Goal: Information Seeking & Learning: Learn about a topic

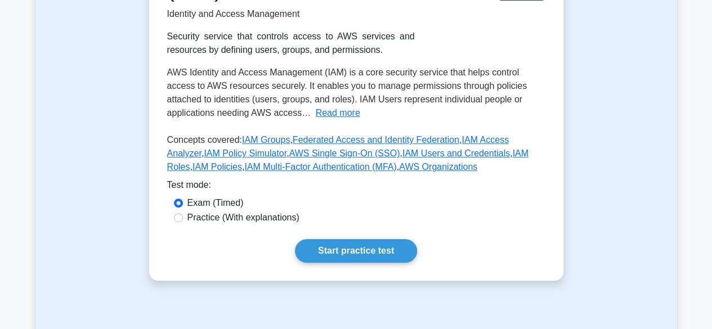
scroll to position [338, 0]
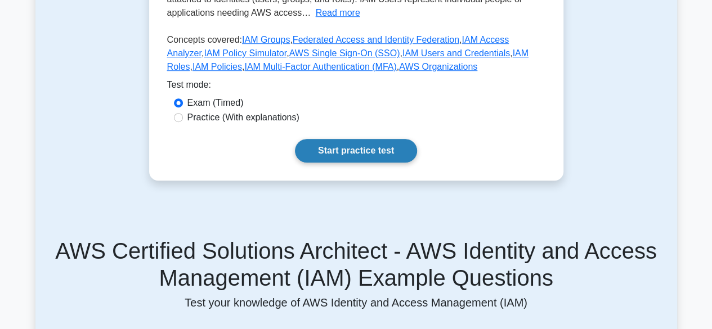
click at [319, 150] on link "Start practice test" at bounding box center [356, 151] width 122 height 24
click at [362, 154] on link "Start practice test" at bounding box center [356, 151] width 122 height 24
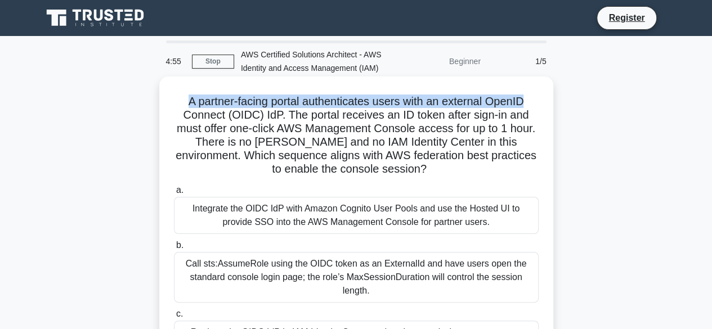
drag, startPoint x: 182, startPoint y: 102, endPoint x: 533, endPoint y: 102, distance: 350.2
click at [533, 102] on h5 "A partner-facing portal authenticates users with an external OpenID Connect (OI…" at bounding box center [356, 136] width 367 height 82
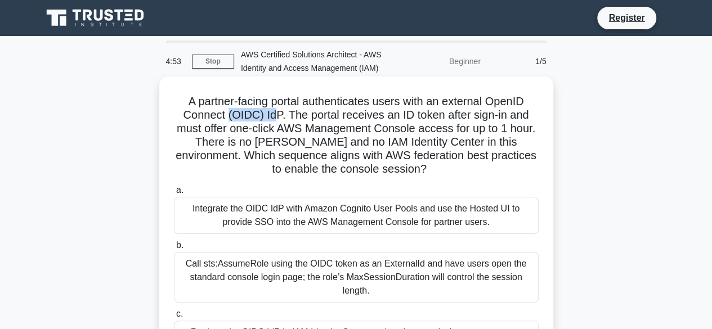
drag, startPoint x: 227, startPoint y: 114, endPoint x: 275, endPoint y: 113, distance: 47.9
click at [275, 113] on h5 "A partner-facing portal authenticates users with an external OpenID Connect (OI…" at bounding box center [356, 136] width 367 height 82
drag, startPoint x: 302, startPoint y: 113, endPoint x: 381, endPoint y: 113, distance: 78.8
click at [381, 113] on h5 "A partner-facing portal authenticates users with an external OpenID Connect (OI…" at bounding box center [356, 136] width 367 height 82
click at [383, 114] on h5 "A partner-facing portal authenticates users with an external OpenID Connect (OI…" at bounding box center [356, 136] width 367 height 82
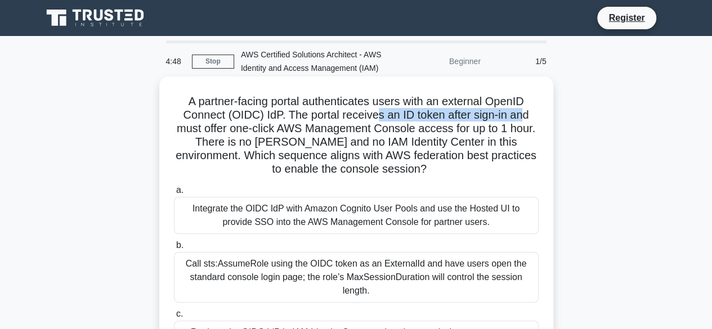
drag, startPoint x: 376, startPoint y: 113, endPoint x: 526, endPoint y: 118, distance: 149.9
click at [526, 118] on h5 "A partner-facing portal authenticates users with an external OpenID Connect (OI…" at bounding box center [356, 136] width 367 height 82
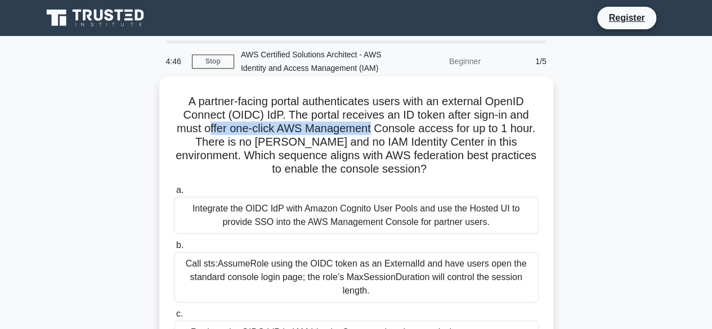
drag, startPoint x: 206, startPoint y: 128, endPoint x: 373, endPoint y: 129, distance: 167.2
click at [373, 129] on h5 "A partner-facing portal authenticates users with an external OpenID Connect (OI…" at bounding box center [356, 136] width 367 height 82
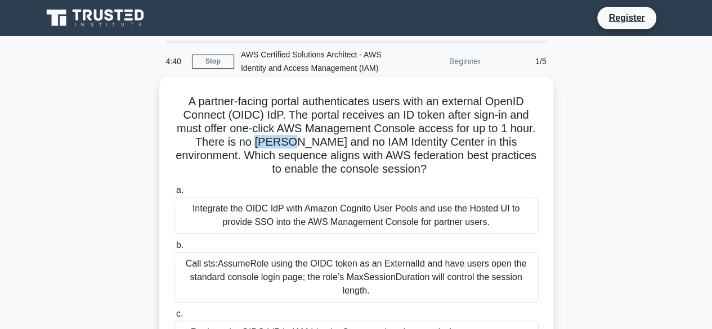
drag, startPoint x: 247, startPoint y: 144, endPoint x: 284, endPoint y: 145, distance: 37.2
click at [284, 145] on h5 "A partner-facing portal authenticates users with an external OpenID Connect (OI…" at bounding box center [356, 136] width 367 height 82
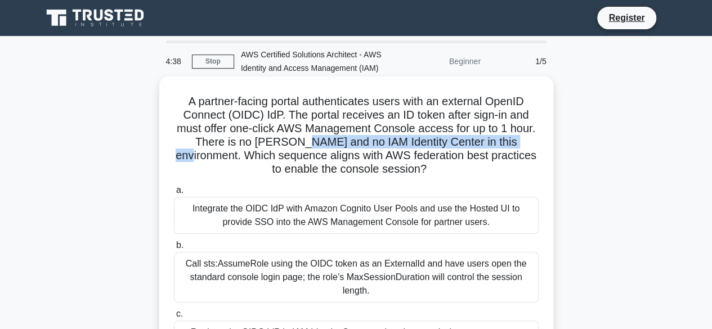
drag, startPoint x: 299, startPoint y: 146, endPoint x: 537, endPoint y: 149, distance: 237.6
click at [537, 149] on h5 "A partner-facing portal authenticates users with an external OpenID Connect (OI…" at bounding box center [356, 136] width 367 height 82
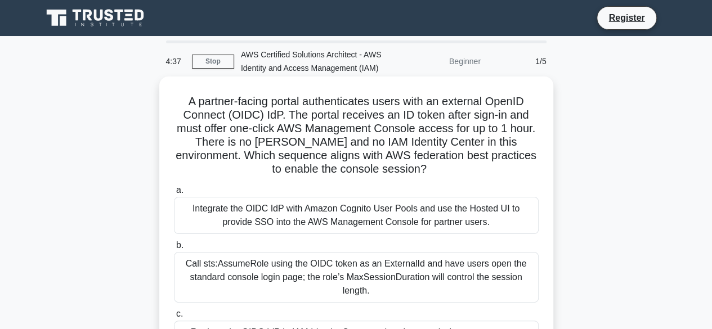
click at [256, 151] on h5 "A partner-facing portal authenticates users with an external OpenID Connect (OI…" at bounding box center [356, 136] width 367 height 82
drag, startPoint x: 270, startPoint y: 155, endPoint x: 418, endPoint y: 155, distance: 148.7
click at [418, 155] on h5 "A partner-facing portal authenticates users with an external OpenID Connect (OI…" at bounding box center [356, 136] width 367 height 82
drag, startPoint x: 439, startPoint y: 158, endPoint x: 526, endPoint y: 158, distance: 87.3
click at [526, 158] on h5 "A partner-facing portal authenticates users with an external OpenID Connect (OI…" at bounding box center [356, 136] width 367 height 82
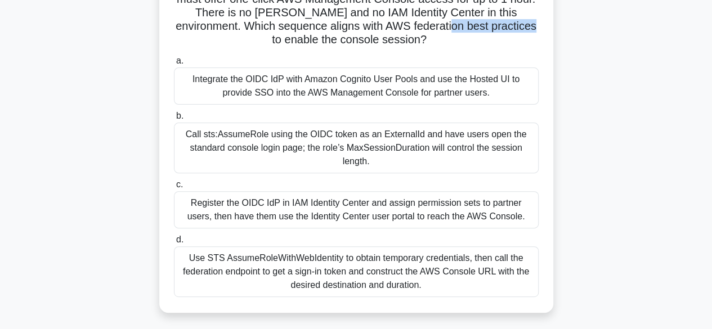
scroll to position [113, 0]
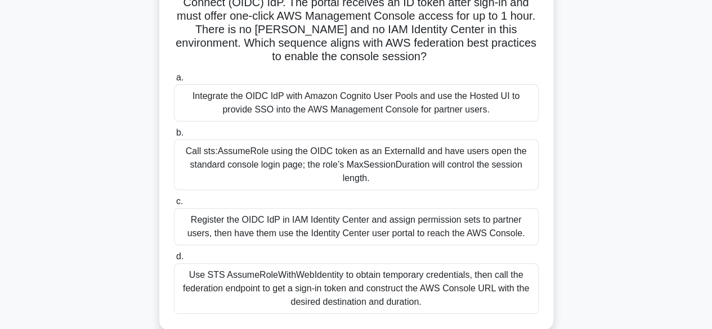
click at [463, 113] on div "Integrate the OIDC IdP with Amazon Cognito User Pools and use the Hosted UI to …" at bounding box center [356, 102] width 365 height 37
click at [174, 82] on input "a. Integrate the OIDC IdP with Amazon Cognito User Pools and use the Hosted UI …" at bounding box center [174, 77] width 0 height 7
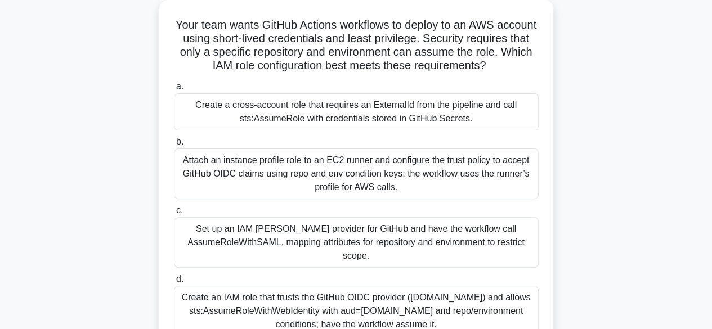
scroll to position [0, 0]
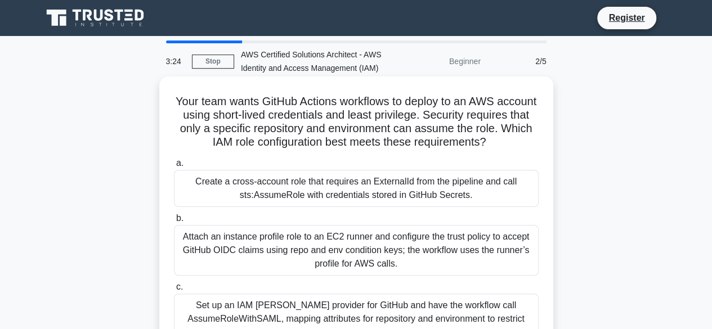
click at [258, 200] on div "Create a cross‑account role that requires an ExternalId from the pipeline and c…" at bounding box center [356, 188] width 365 height 37
click at [174, 167] on input "a. Create a cross‑account role that requires an ExternalId from the pipeline an…" at bounding box center [174, 163] width 0 height 7
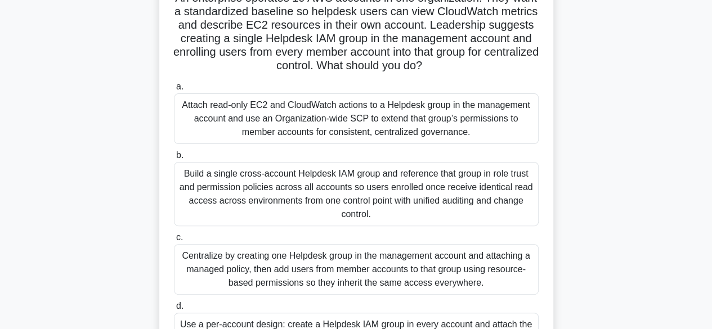
scroll to position [56, 0]
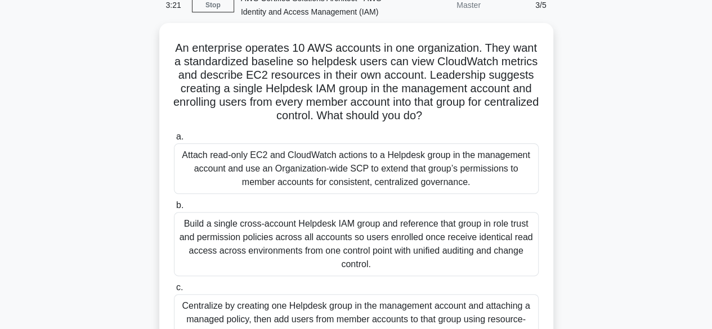
click at [537, 4] on div "3/5" at bounding box center [521, 5] width 66 height 23
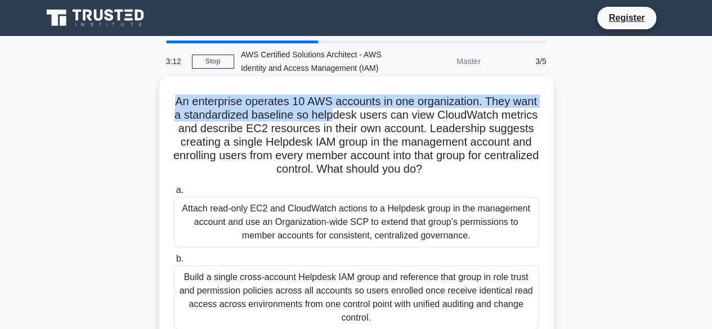
drag, startPoint x: 175, startPoint y: 101, endPoint x: 333, endPoint y: 120, distance: 159.9
click at [333, 120] on h5 "An enterprise operates 10 AWS accounts in one organization. They want a standar…" at bounding box center [356, 136] width 367 height 82
click at [248, 119] on h5 "An enterprise operates 10 AWS accounts in one organization. They want a standar…" at bounding box center [356, 136] width 367 height 82
click at [248, 99] on h5 "An enterprise operates 10 AWS accounts in one organization. They want a standar…" at bounding box center [356, 136] width 367 height 82
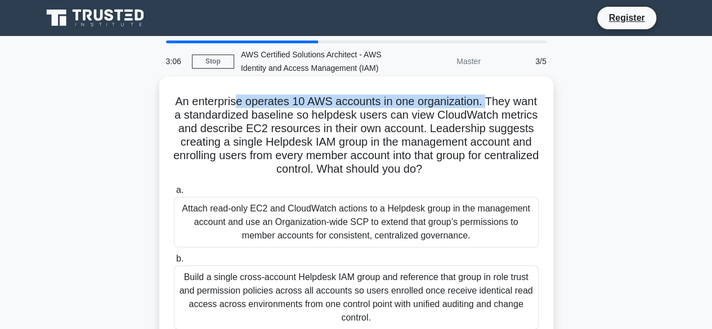
drag, startPoint x: 238, startPoint y: 100, endPoint x: 485, endPoint y: 90, distance: 247.9
click at [485, 90] on div "An enterprise operates 10 AWS accounts in one organization. They want a standar…" at bounding box center [356, 280] width 385 height 398
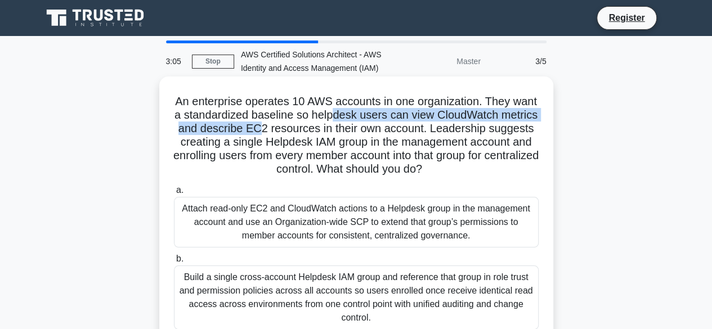
drag, startPoint x: 258, startPoint y: 129, endPoint x: 332, endPoint y: 119, distance: 74.4
click at [332, 119] on h5 "An enterprise operates 10 AWS accounts in one organization. They want a standar…" at bounding box center [356, 136] width 367 height 82
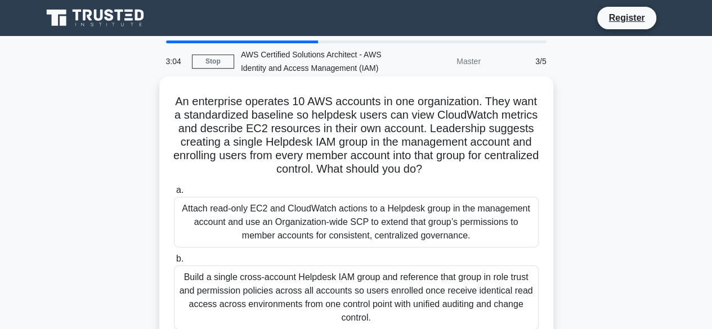
click at [334, 155] on h5 "An enterprise operates 10 AWS accounts in one organization. They want a standar…" at bounding box center [356, 136] width 367 height 82
drag, startPoint x: 313, startPoint y: 147, endPoint x: 516, endPoint y: 141, distance: 203.9
click at [516, 141] on h5 "An enterprise operates 10 AWS accounts in one organization. They want a standar…" at bounding box center [356, 136] width 367 height 82
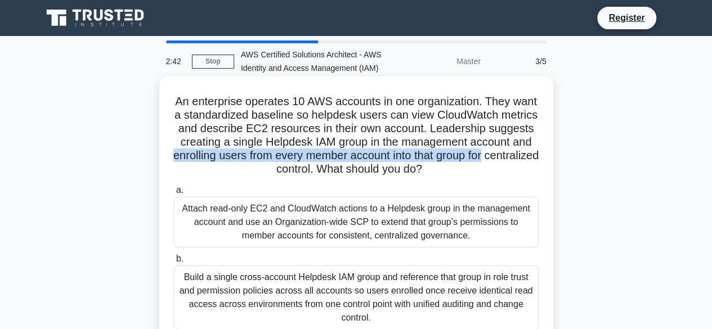
drag, startPoint x: 193, startPoint y: 155, endPoint x: 524, endPoint y: 155, distance: 331.1
click at [524, 155] on h5 "An enterprise operates 10 AWS accounts in one organization. They want a standar…" at bounding box center [356, 136] width 367 height 82
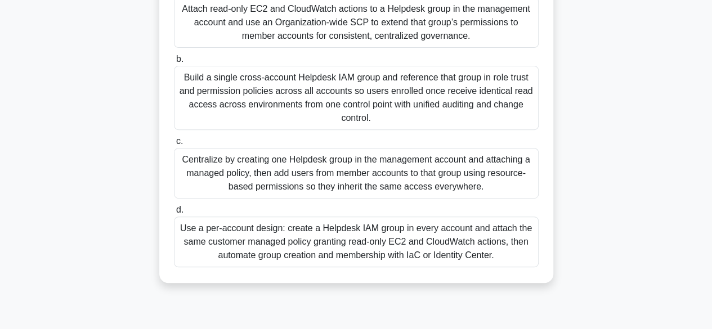
scroll to position [225, 0]
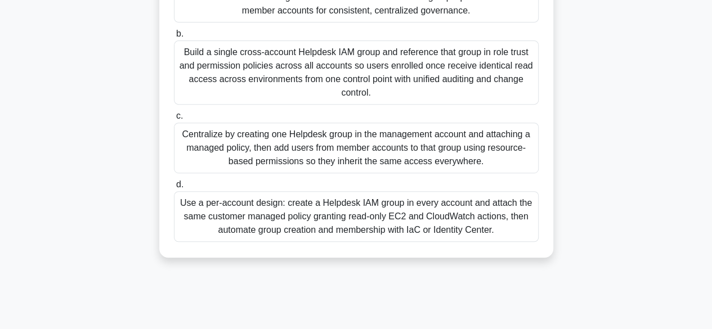
click at [434, 155] on div "Centralize by creating one Helpdesk group in the management account and attachi…" at bounding box center [356, 148] width 365 height 51
click at [174, 120] on input "c. Centralize by creating one Helpdesk group in the management account and atta…" at bounding box center [174, 116] width 0 height 7
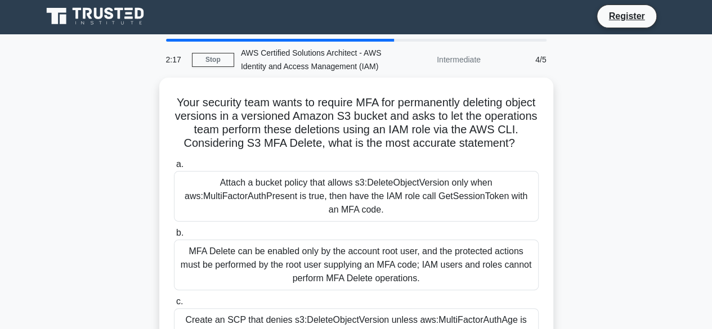
scroll to position [0, 0]
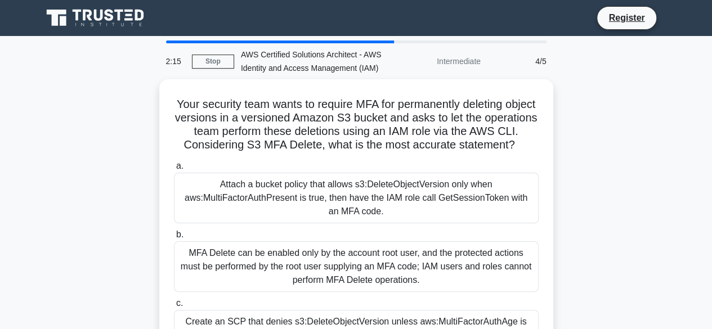
click at [451, 63] on div "Intermediate" at bounding box center [438, 61] width 99 height 23
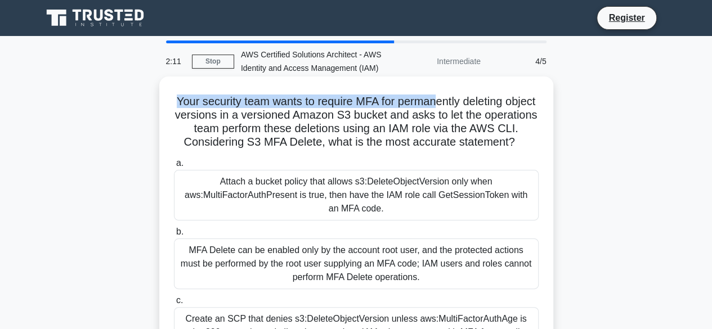
drag, startPoint x: 186, startPoint y: 101, endPoint x: 451, endPoint y: 104, distance: 264.7
click at [451, 104] on h5 "Your security team wants to require MFA for permanently deleting object version…" at bounding box center [356, 122] width 367 height 55
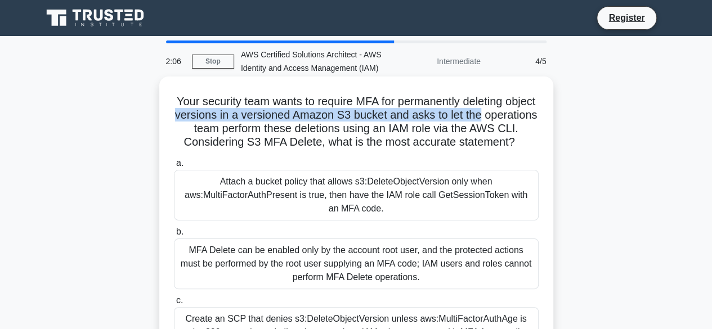
drag, startPoint x: 215, startPoint y: 113, endPoint x: 537, endPoint y: 121, distance: 322.2
click at [537, 121] on h5 "Your security team wants to require MFA for permanently deleting object version…" at bounding box center [356, 122] width 367 height 55
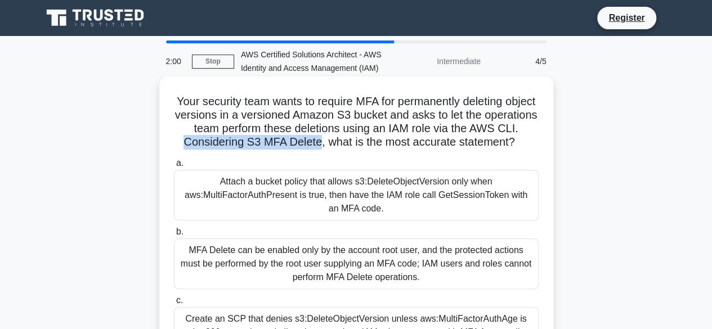
drag, startPoint x: 241, startPoint y: 140, endPoint x: 382, endPoint y: 143, distance: 141.4
click at [382, 143] on h5 "Your security team wants to require MFA for permanently deleting object version…" at bounding box center [356, 122] width 367 height 55
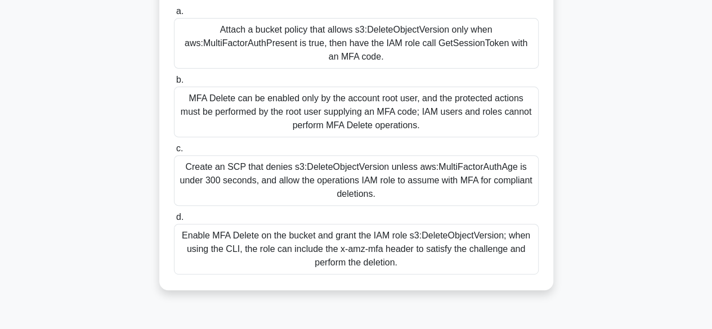
scroll to position [169, 0]
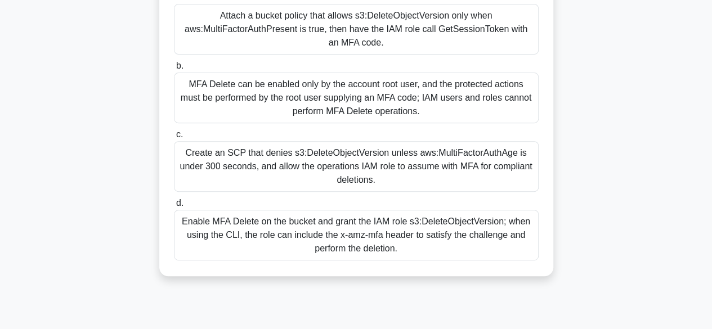
click at [424, 252] on div "Enable MFA Delete on the bucket and grant the IAM role s3:DeleteObjectVersion; …" at bounding box center [356, 235] width 365 height 51
click at [174, 207] on input "d. Enable MFA Delete on the bucket and grant the IAM role s3:DeleteObjectVersio…" at bounding box center [174, 203] width 0 height 7
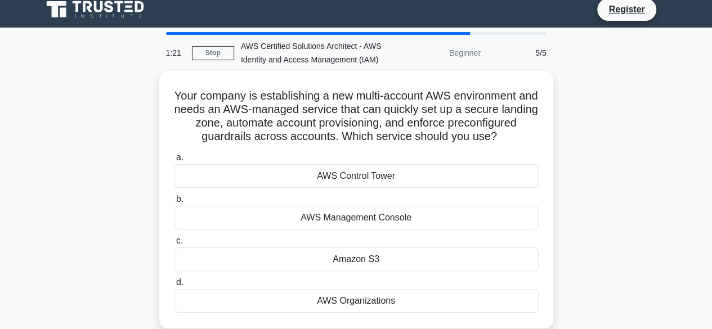
scroll to position [0, 0]
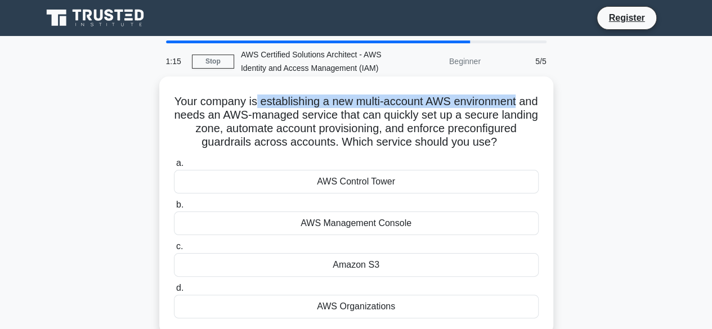
drag, startPoint x: 262, startPoint y: 96, endPoint x: 541, endPoint y: 106, distance: 279.5
click at [541, 106] on div "Your company is establishing a new multi-account AWS environment and needs an A…" at bounding box center [356, 205] width 385 height 249
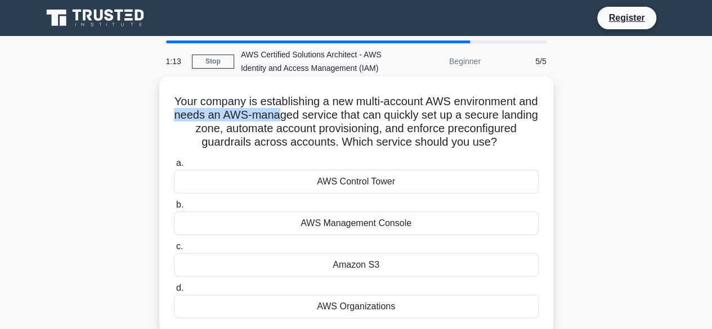
drag, startPoint x: 199, startPoint y: 115, endPoint x: 310, endPoint y: 114, distance: 110.9
click at [310, 114] on h5 "Your company is establishing a new multi-account AWS environment and needs an A…" at bounding box center [356, 122] width 367 height 55
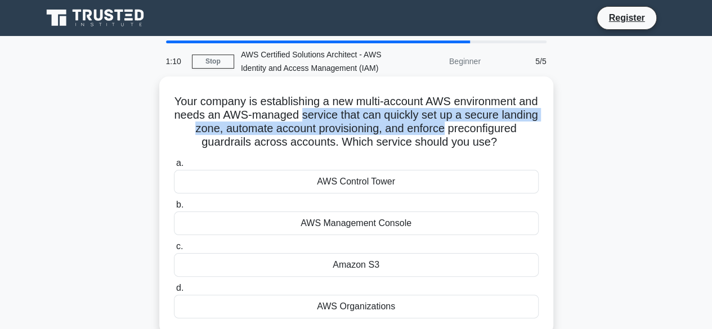
drag, startPoint x: 332, startPoint y: 116, endPoint x: 541, endPoint y: 124, distance: 208.5
click at [541, 124] on div "Your company is establishing a new multi-account AWS environment and needs an A…" at bounding box center [356, 205] width 385 height 249
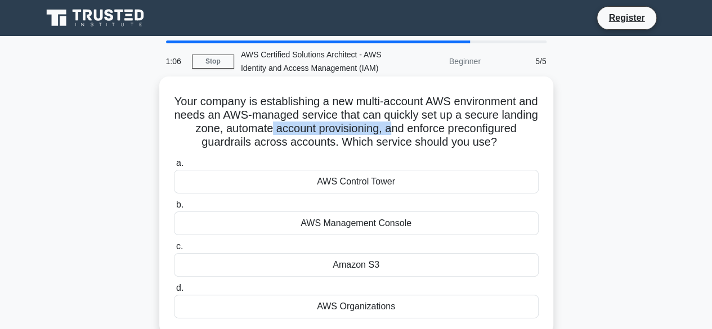
drag, startPoint x: 327, startPoint y: 130, endPoint x: 448, endPoint y: 125, distance: 121.7
click at [448, 125] on h5 "Your company is establishing a new multi-account AWS environment and needs an A…" at bounding box center [356, 122] width 367 height 55
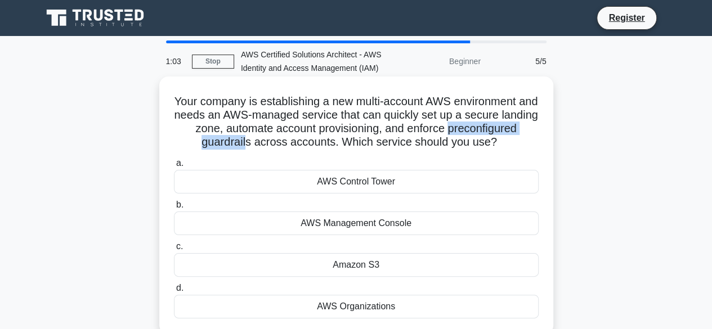
drag, startPoint x: 180, startPoint y: 141, endPoint x: 304, endPoint y: 144, distance: 123.9
click at [304, 144] on h5 "Your company is establishing a new multi-account AWS environment and needs an A…" at bounding box center [356, 122] width 367 height 55
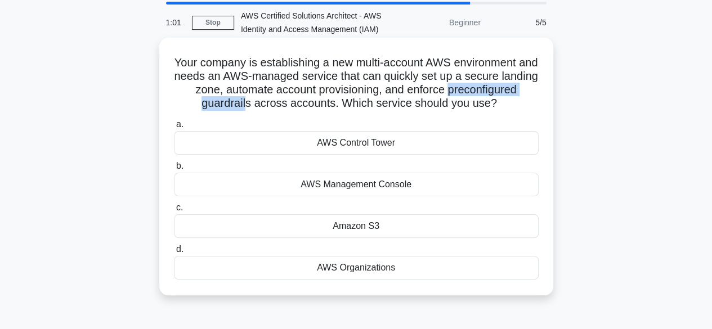
scroll to position [56, 0]
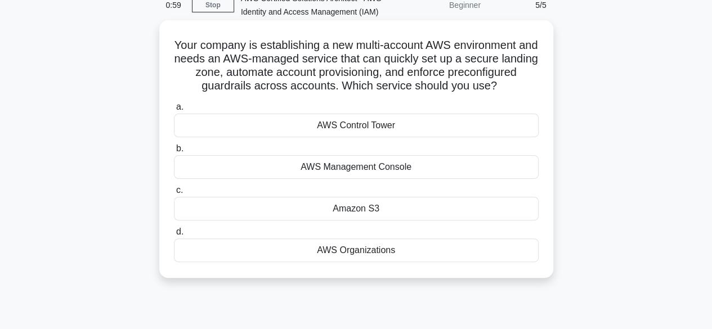
click at [369, 179] on div "AWS Management Console" at bounding box center [356, 167] width 365 height 24
click at [174, 153] on input "b. AWS Management Console" at bounding box center [174, 148] width 0 height 7
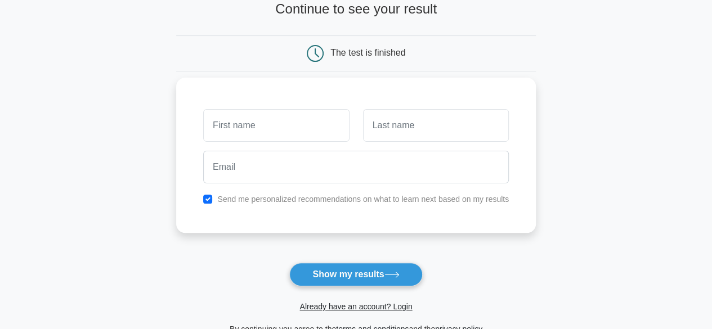
scroll to position [169, 0]
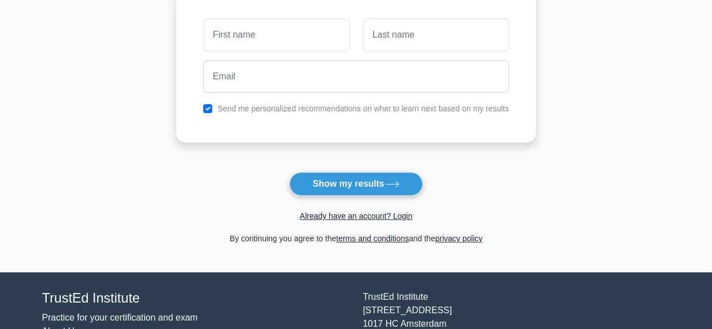
click at [407, 180] on button "Show my results" at bounding box center [355, 184] width 133 height 24
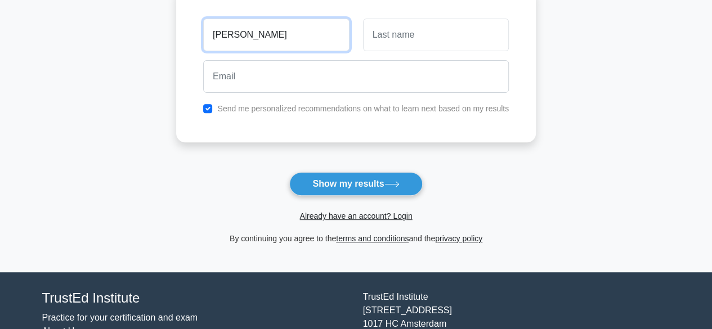
type input "Yoon Yee"
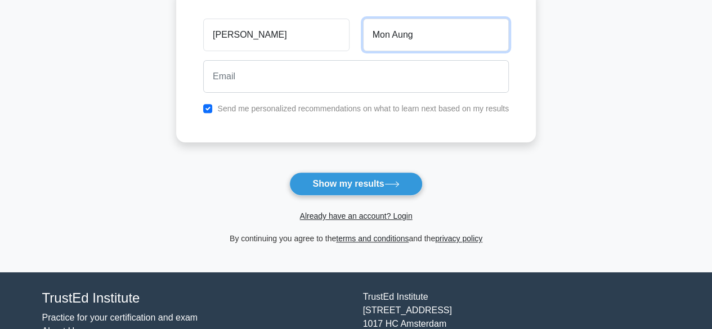
type input "Mon Aung"
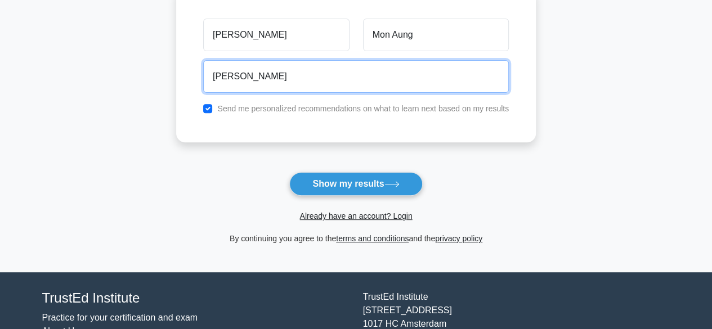
type input "yoonyeemonaung.99@gmail.com"
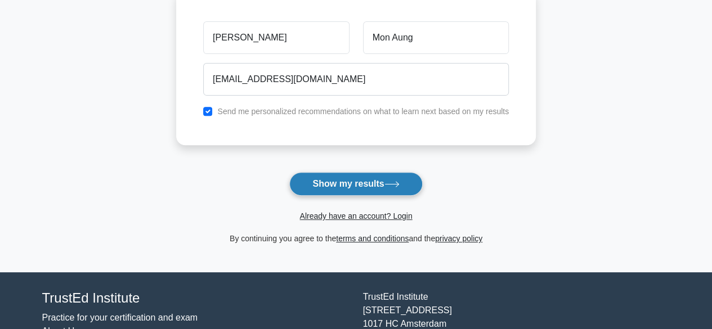
click at [378, 176] on button "Show my results" at bounding box center [355, 184] width 133 height 24
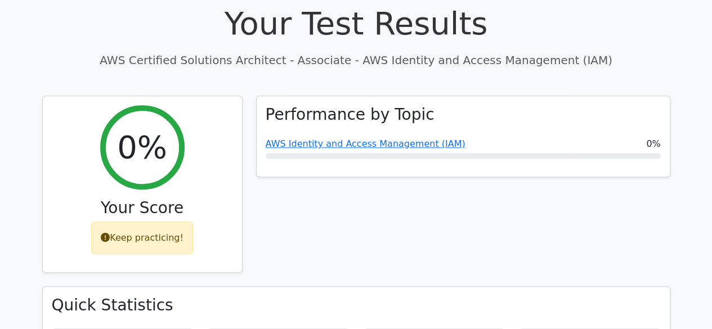
scroll to position [563, 0]
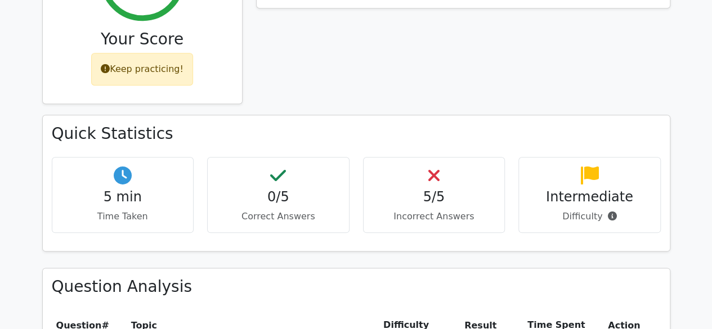
click at [450, 157] on div "5/5 Incorrect Answers" at bounding box center [434, 195] width 142 height 76
click at [436, 167] on icon at bounding box center [434, 176] width 11 height 18
click at [559, 210] on p "Difficulty" at bounding box center [589, 217] width 123 height 14
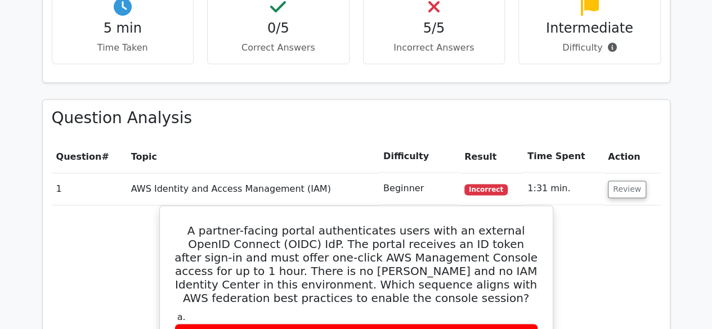
scroll to position [845, 0]
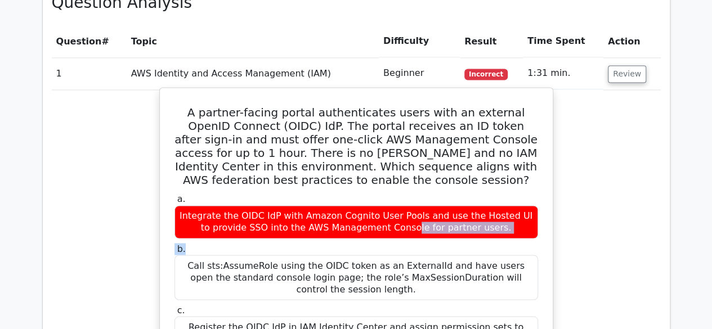
drag, startPoint x: 234, startPoint y: 159, endPoint x: 433, endPoint y: 194, distance: 201.8
click at [433, 194] on div "a. Integrate the OIDC IdP with Amazon Cognito User Pools and use the Hosted UI …" at bounding box center [356, 308] width 377 height 234
click at [465, 206] on div "Integrate the OIDC IdP with Amazon Cognito User Pools and use the Hosted UI to …" at bounding box center [357, 223] width 364 height 34
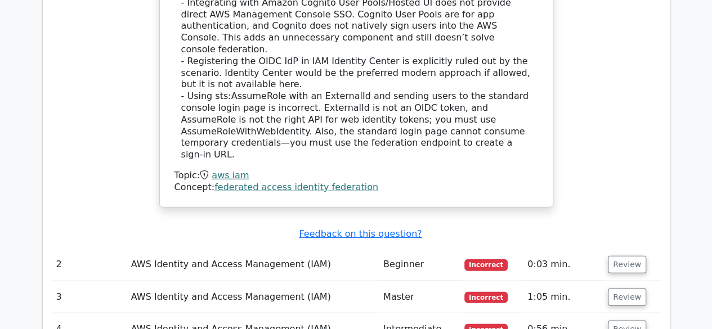
scroll to position [1520, 0]
